Goal: Check status: Check status

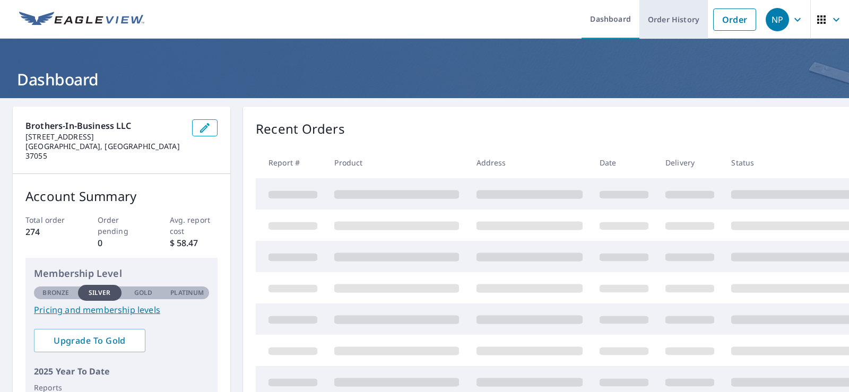
click at [644, 16] on link "Order History" at bounding box center [674, 19] width 68 height 39
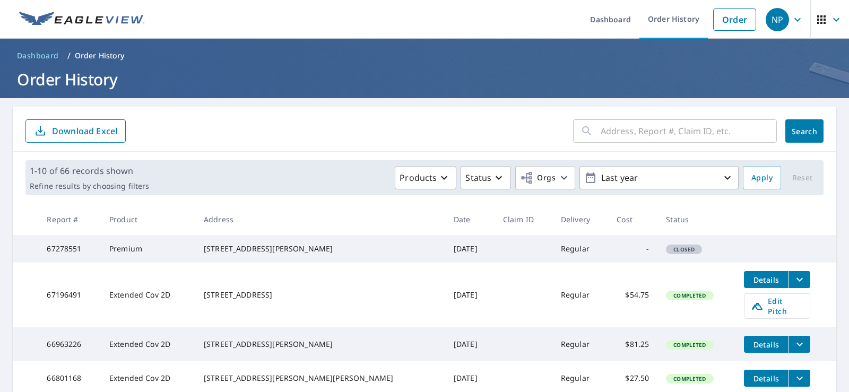
click at [664, 135] on input "text" at bounding box center [689, 131] width 176 height 30
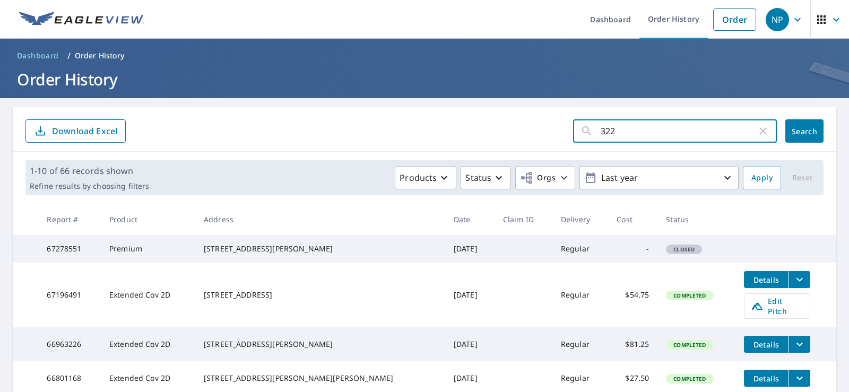
type input "3221"
click button "Search" at bounding box center [805, 130] width 38 height 23
